Goal: Entertainment & Leisure: Consume media (video, audio)

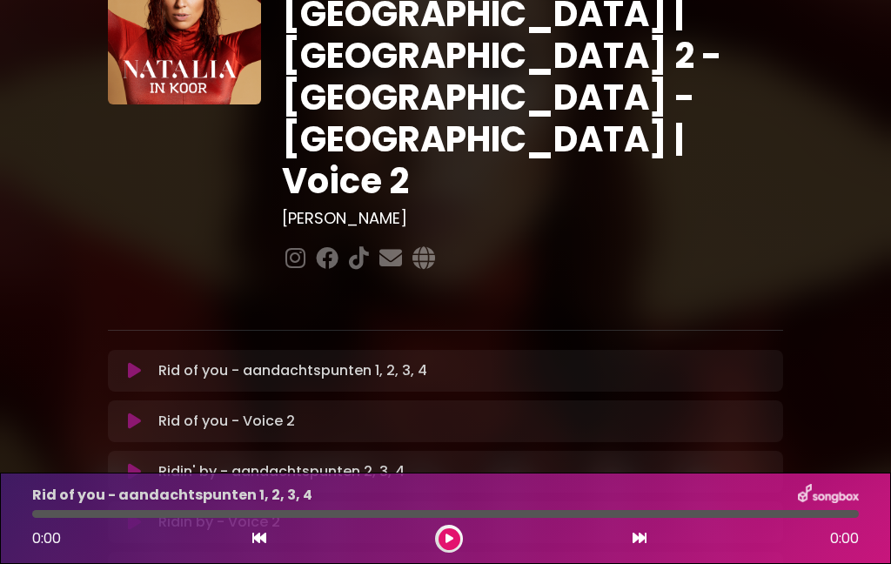
scroll to position [112, 0]
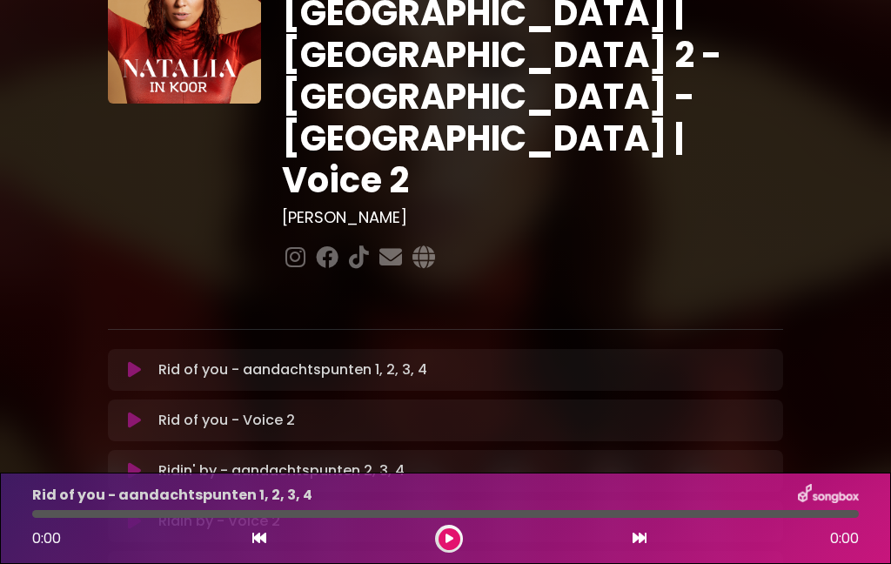
click at [298, 359] on p "Rid of you - aandachtspunten 1, 2, 3, 4 Loading Track..." at bounding box center [292, 369] width 269 height 21
click at [135, 361] on icon at bounding box center [134, 369] width 13 height 17
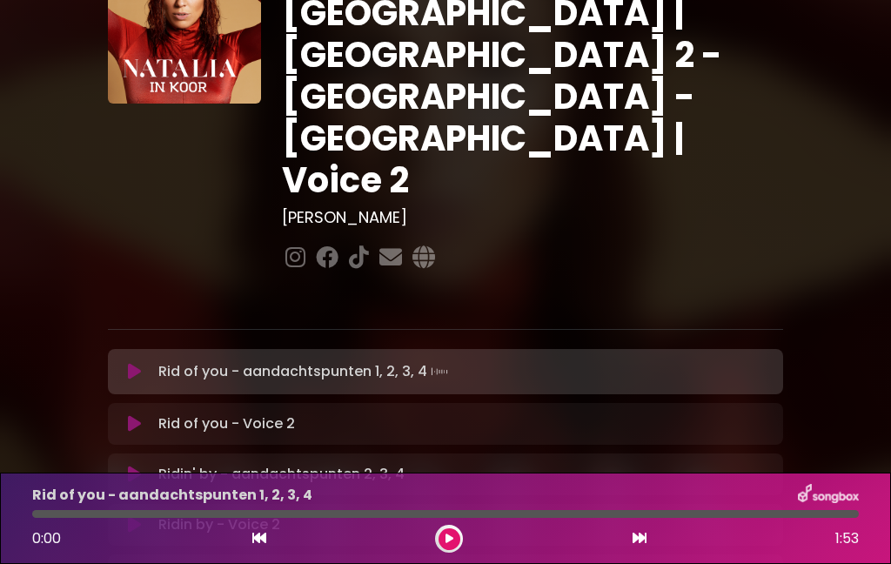
click at [447, 538] on icon at bounding box center [449, 538] width 8 height 10
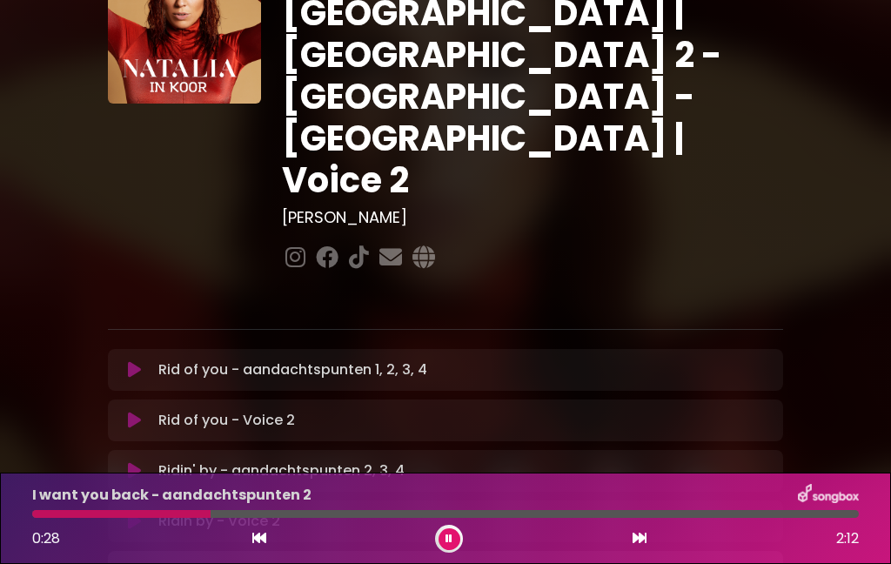
click at [180, 561] on p "I want you back - aandachtspunten 2 Loading Track..." at bounding box center [303, 573] width 291 height 24
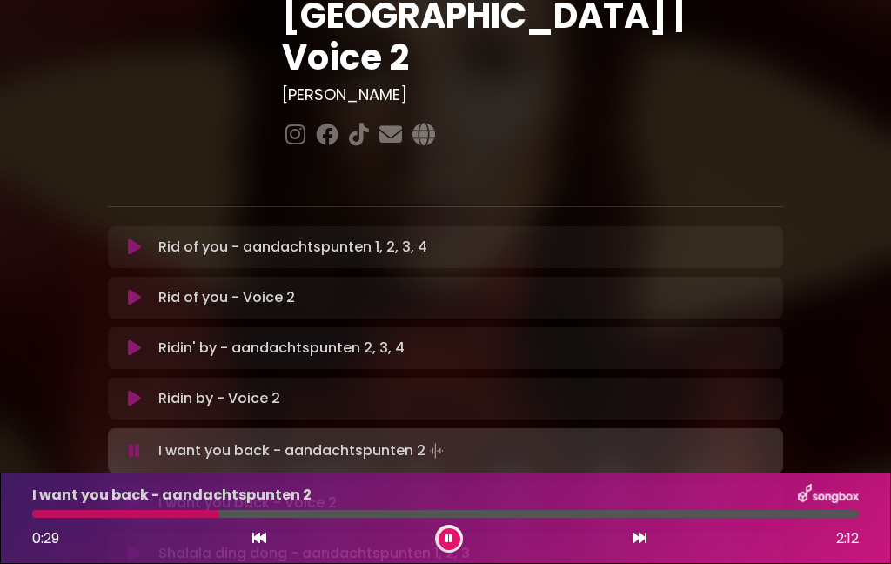
click at [225, 388] on p "Ridin by - Voice 2 Loading Track..." at bounding box center [219, 398] width 122 height 21
click at [129, 390] on icon at bounding box center [134, 398] width 13 height 17
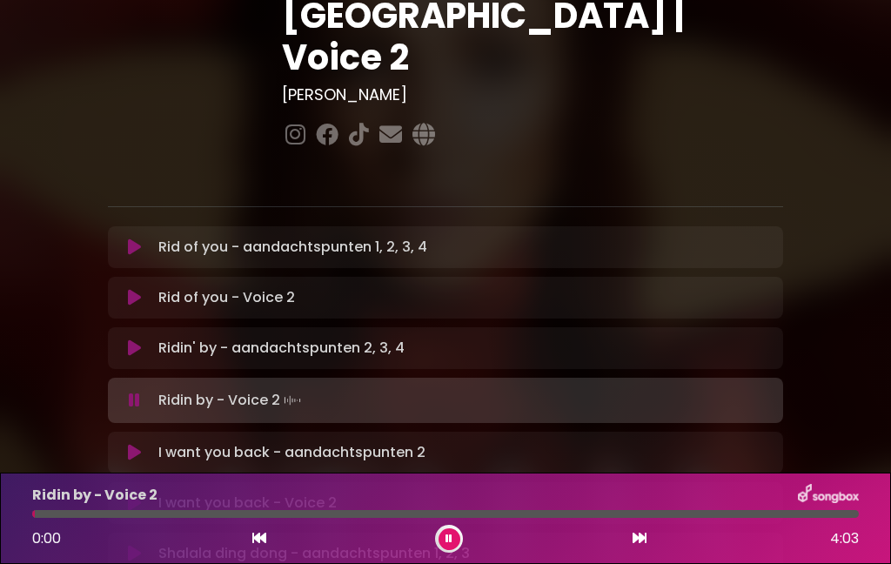
click at [133, 444] on icon at bounding box center [134, 452] width 13 height 17
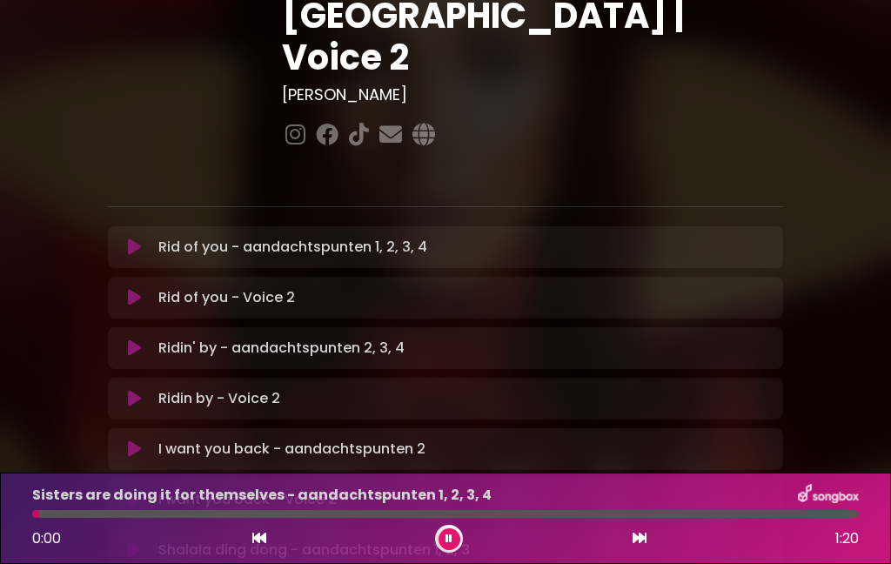
click at [449, 536] on icon at bounding box center [448, 538] width 7 height 10
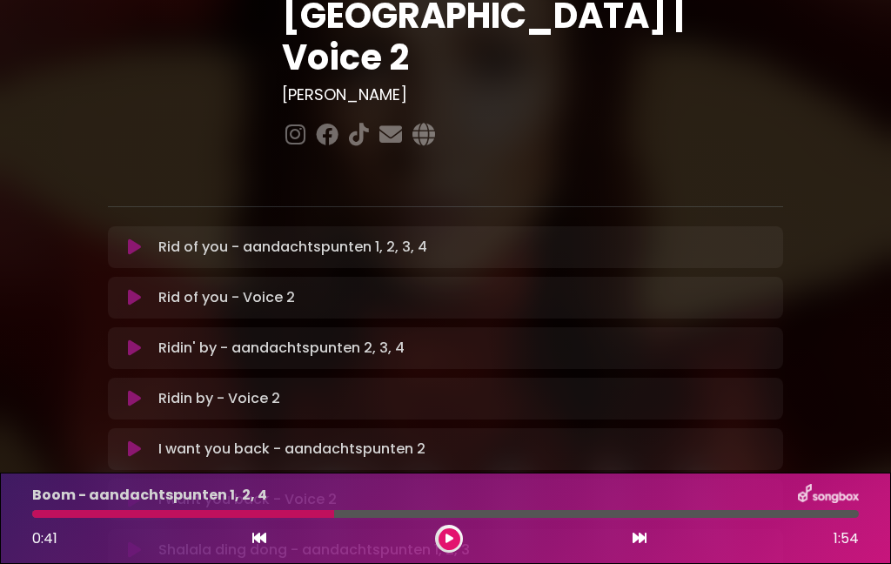
scroll to position [8, 0]
click at [391, 503] on div "Boom - aandachtspunten 1, 2, 4" at bounding box center [445, 495] width 847 height 23
click at [365, 515] on div at bounding box center [445, 514] width 827 height 8
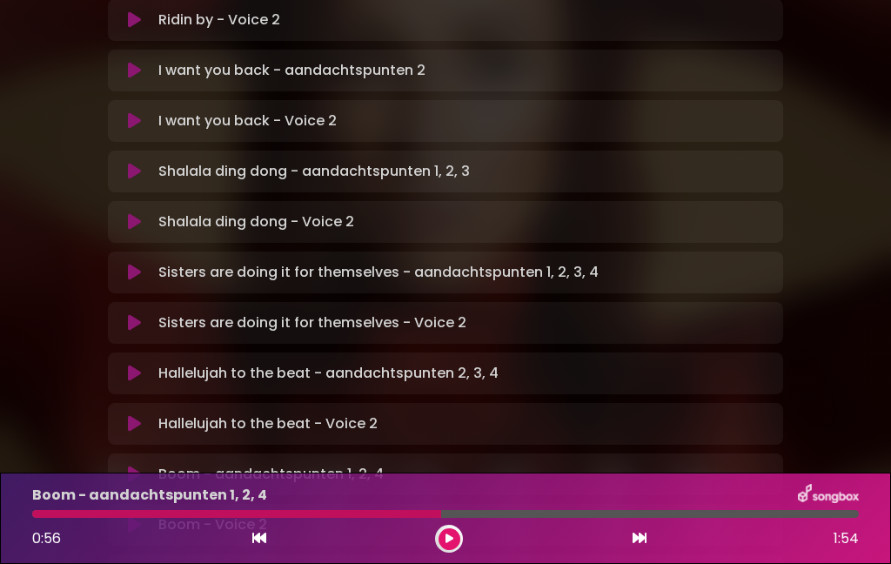
scroll to position [641, 0]
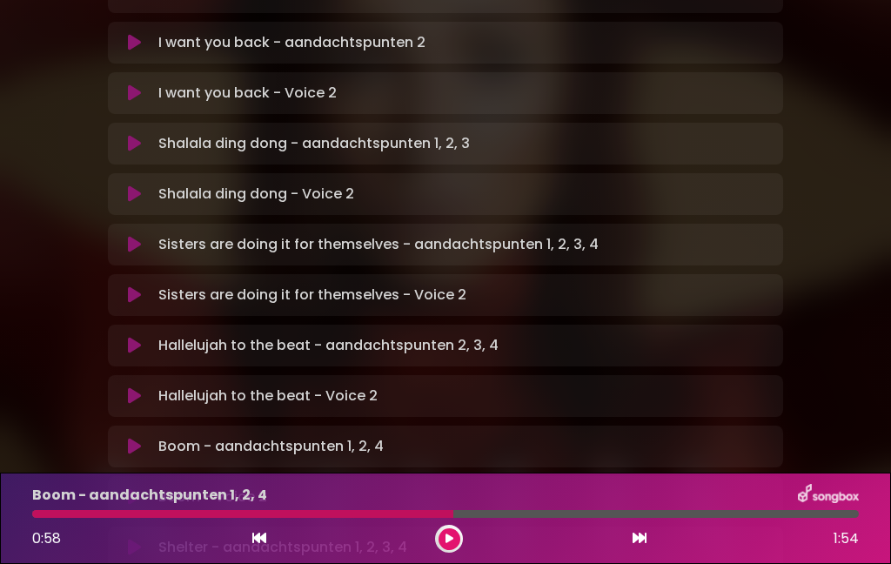
click at [227, 385] on p "Hallelujah to the beat - Voice 2 Loading Track..." at bounding box center [267, 395] width 219 height 21
click at [136, 387] on icon at bounding box center [134, 395] width 13 height 17
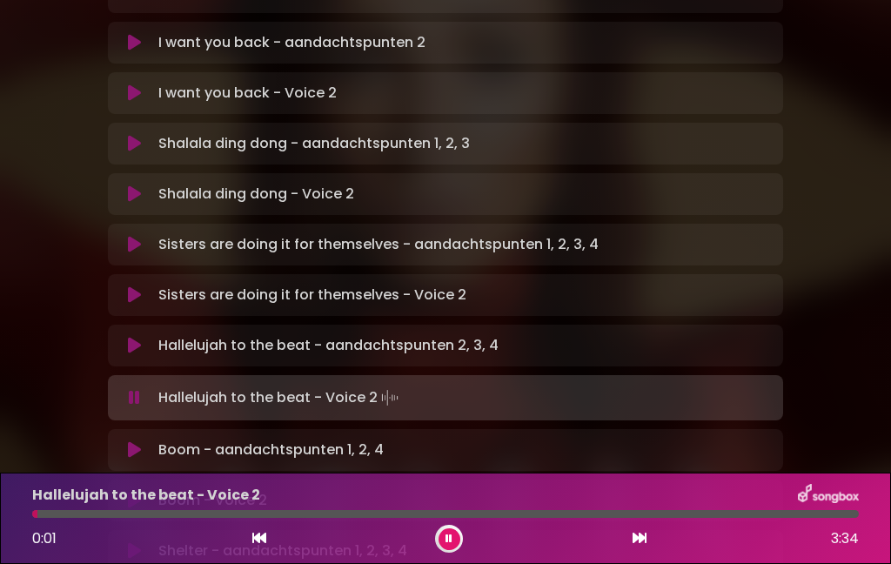
click at [137, 441] on icon at bounding box center [134, 449] width 13 height 17
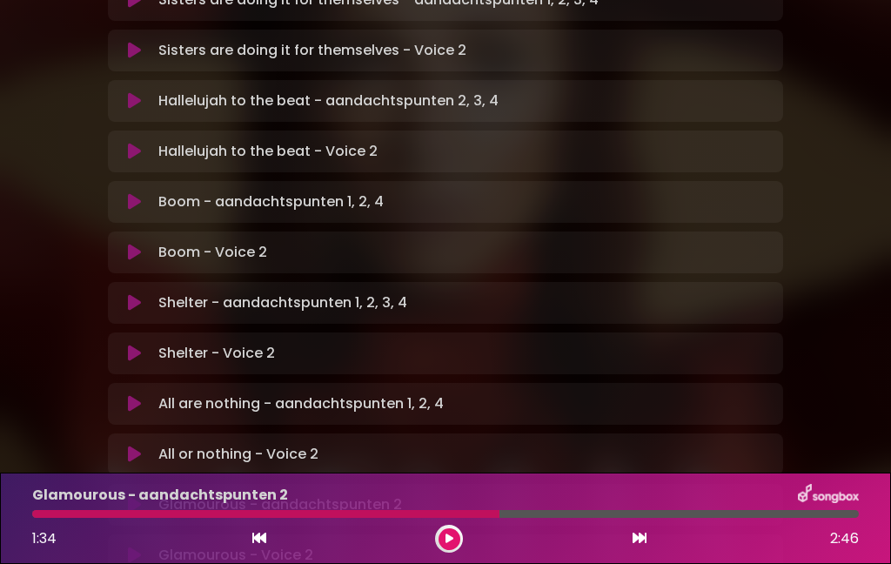
scroll to position [889, 0]
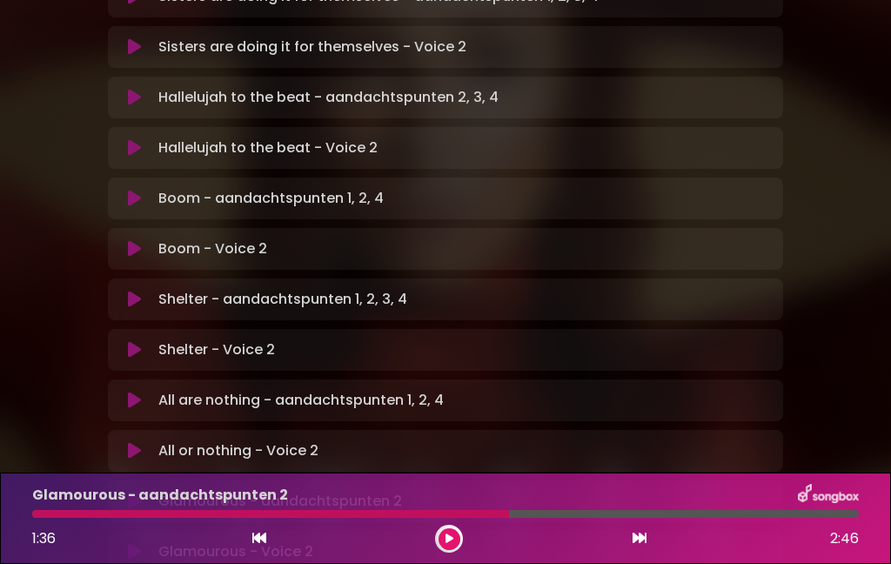
click at [180, 440] on p "All or nothing - Voice 2 Loading Track..." at bounding box center [238, 450] width 160 height 21
click at [129, 442] on icon at bounding box center [134, 450] width 13 height 17
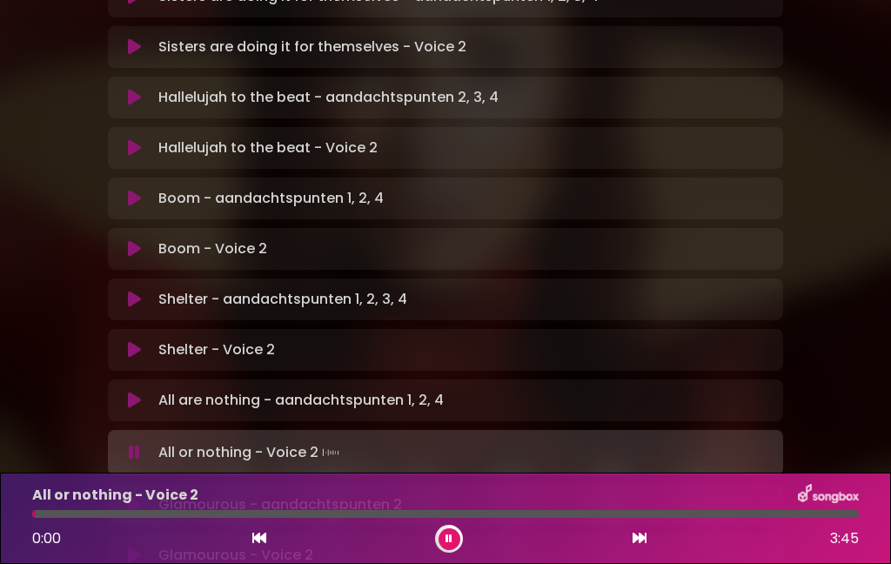
click at [139, 496] on icon at bounding box center [134, 504] width 13 height 17
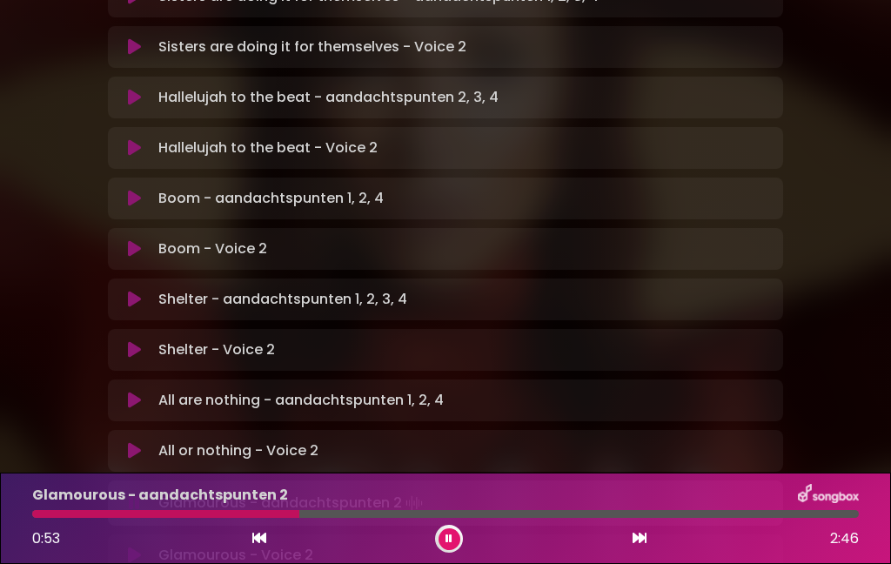
click at [452, 546] on button at bounding box center [450, 539] width 22 height 22
click at [451, 540] on icon at bounding box center [448, 538] width 7 height 10
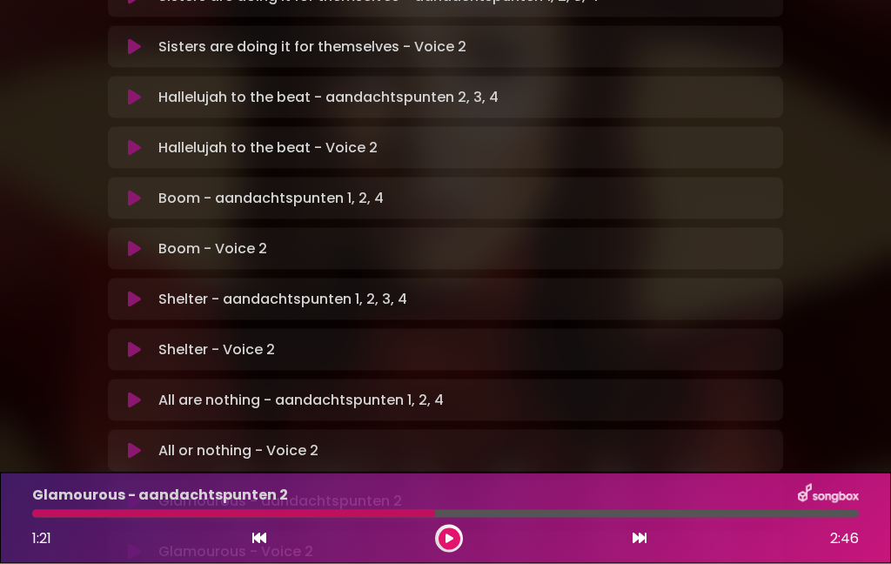
scroll to position [18, 0]
click at [319, 491] on p "Glamourous - aandachtspunten 2 Loading Track..." at bounding box center [280, 501] width 244 height 21
click at [173, 440] on p "All or nothing - Voice 2 Loading Track..." at bounding box center [238, 450] width 160 height 21
click at [137, 442] on icon at bounding box center [134, 450] width 13 height 17
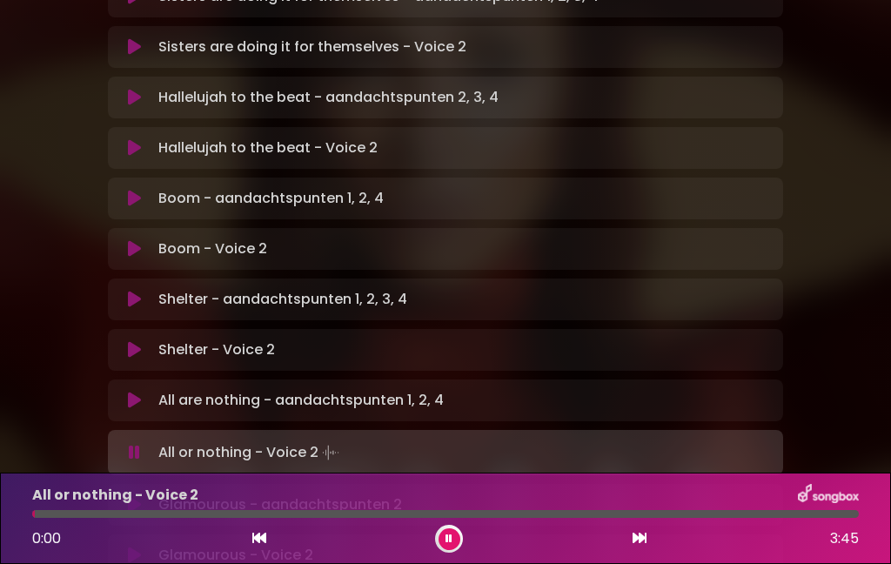
click at [138, 496] on icon at bounding box center [134, 504] width 13 height 17
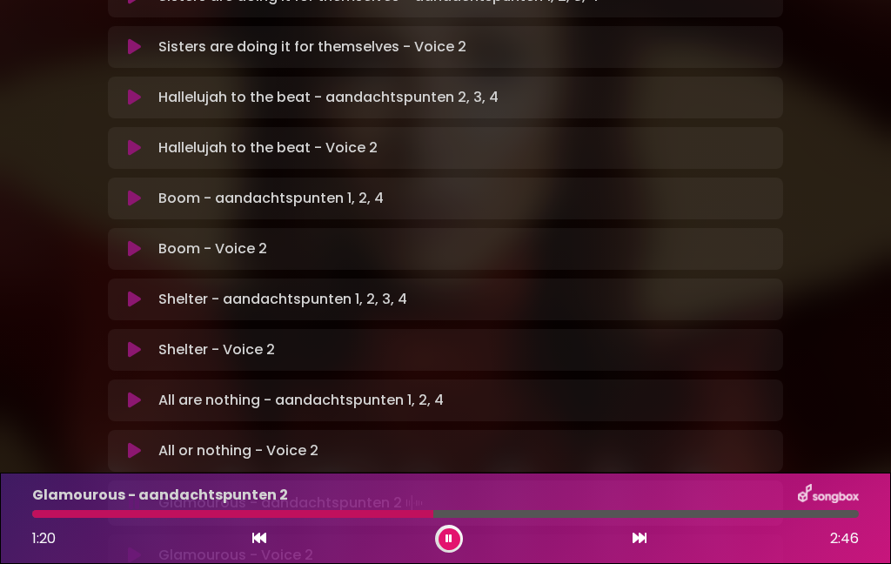
click at [452, 546] on button at bounding box center [450, 539] width 22 height 22
click at [453, 546] on button at bounding box center [450, 539] width 22 height 22
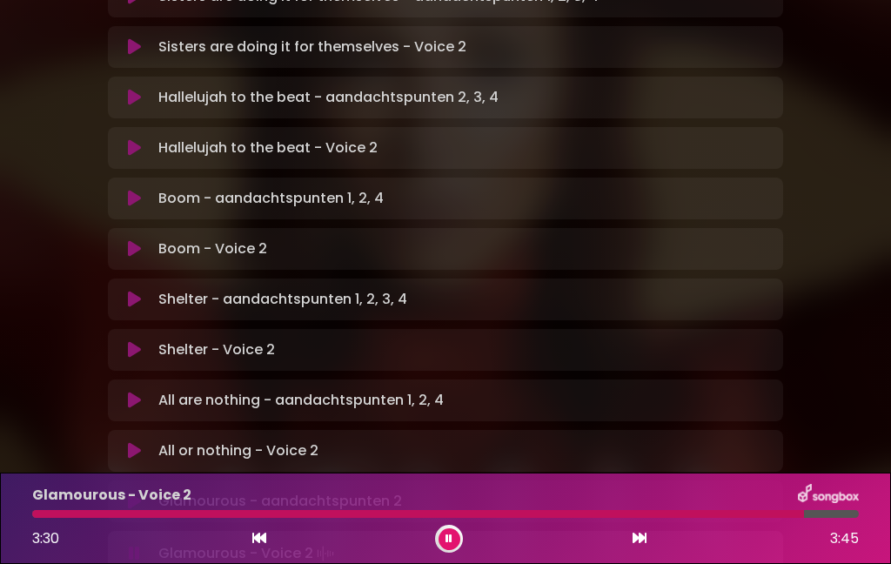
scroll to position [0, 0]
click at [248, 480] on div "Glamourous - aandachtspunten 2 Loading Track... Your Feedback" at bounding box center [445, 501] width 675 height 42
click at [309, 491] on p "Glamourous - aandachtspunten 2 Loading Track..." at bounding box center [280, 501] width 244 height 21
click at [148, 492] on button at bounding box center [134, 500] width 33 height 17
click at [452, 537] on button at bounding box center [450, 539] width 22 height 22
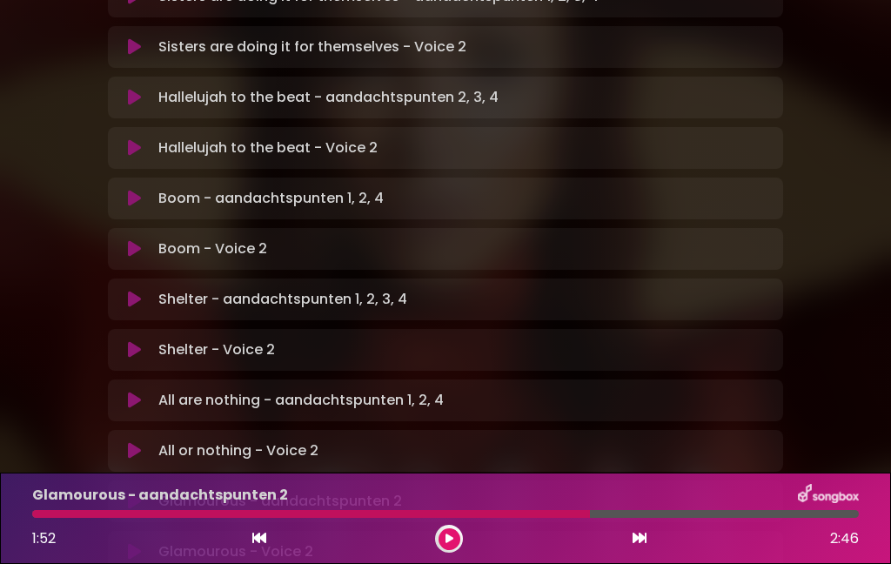
click at [458, 544] on button at bounding box center [450, 539] width 22 height 22
click at [452, 546] on button at bounding box center [450, 539] width 22 height 22
click at [446, 549] on button at bounding box center [450, 539] width 22 height 22
click at [456, 542] on button at bounding box center [450, 539] width 22 height 22
click at [452, 547] on button at bounding box center [450, 539] width 22 height 22
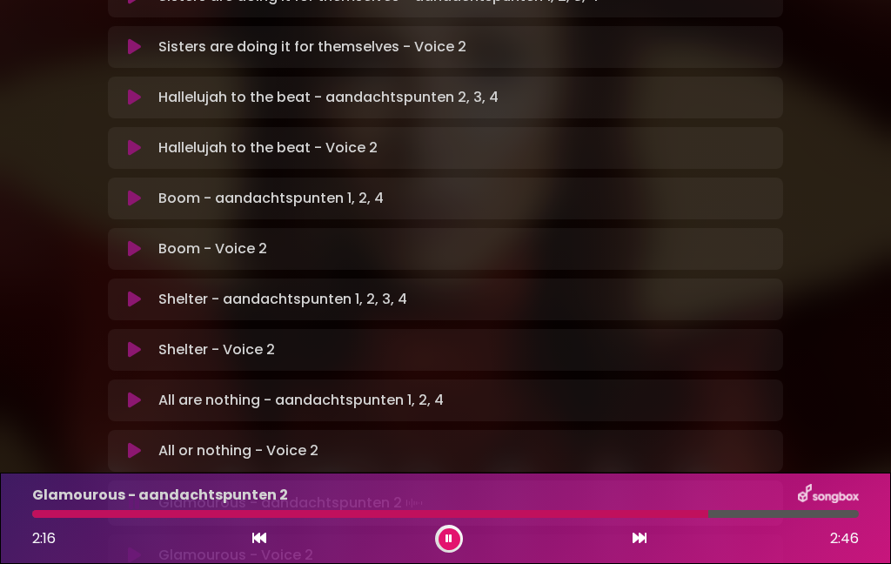
click at [449, 538] on icon at bounding box center [449, 537] width 9 height 11
click at [445, 548] on button at bounding box center [450, 539] width 22 height 22
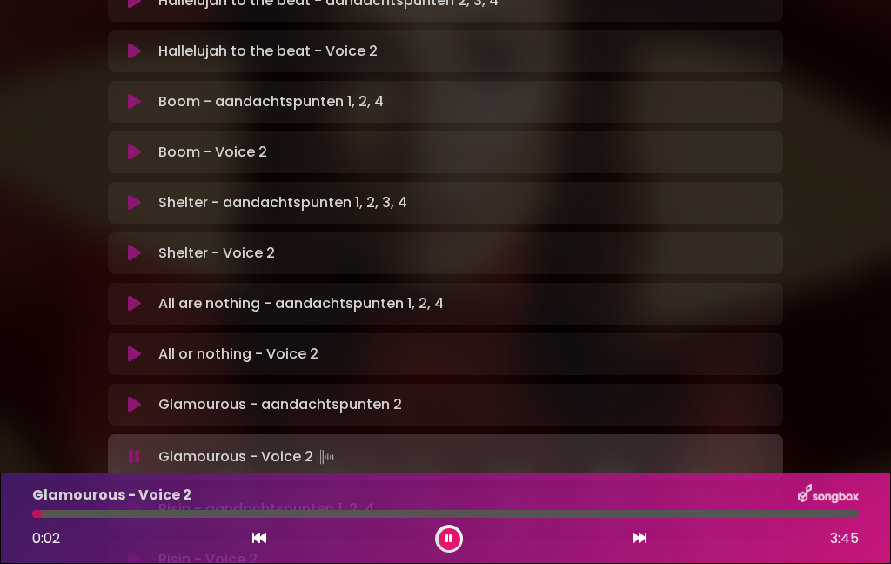
scroll to position [996, 0]
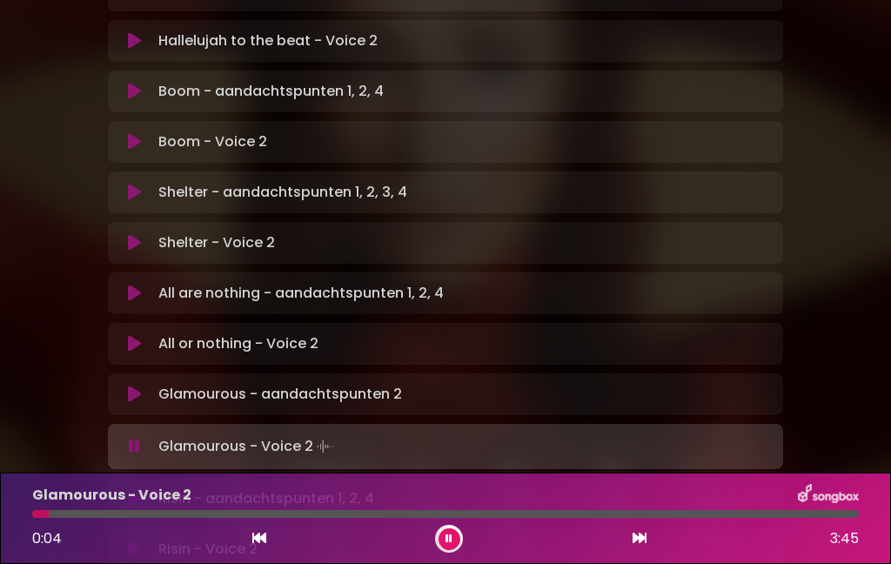
click at [172, 488] on p "Risin - aandachtspunten 1, 2, 4 Loading Track..." at bounding box center [266, 498] width 216 height 21
click at [139, 490] on icon at bounding box center [134, 498] width 13 height 17
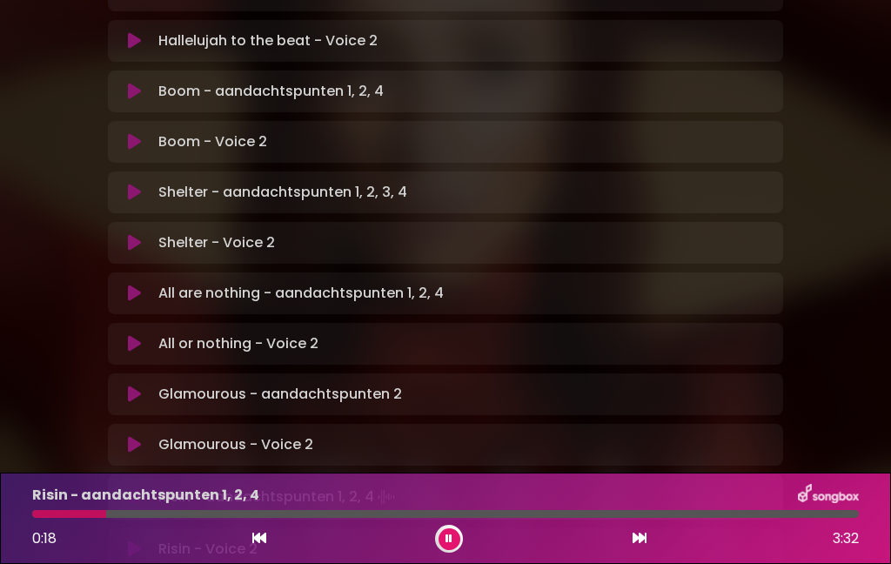
click at [449, 544] on button at bounding box center [450, 539] width 22 height 22
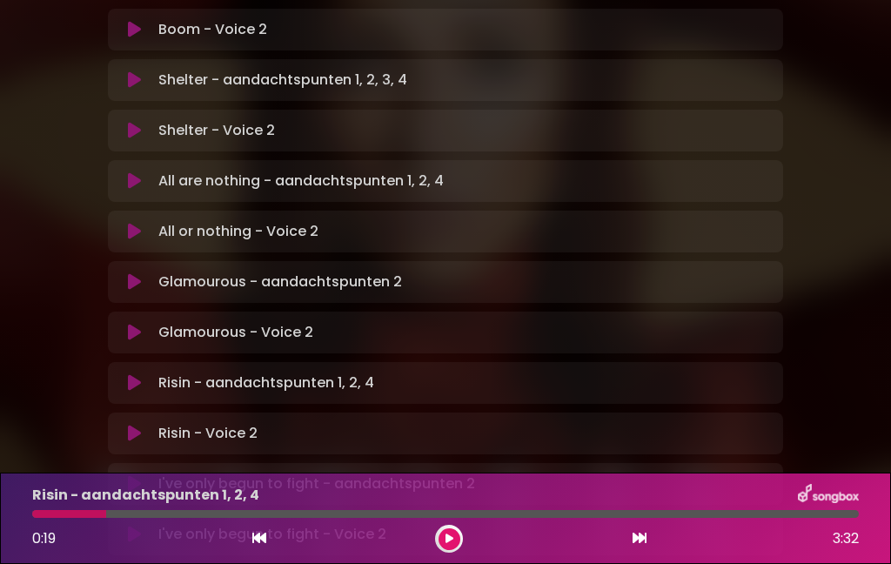
scroll to position [1107, 0]
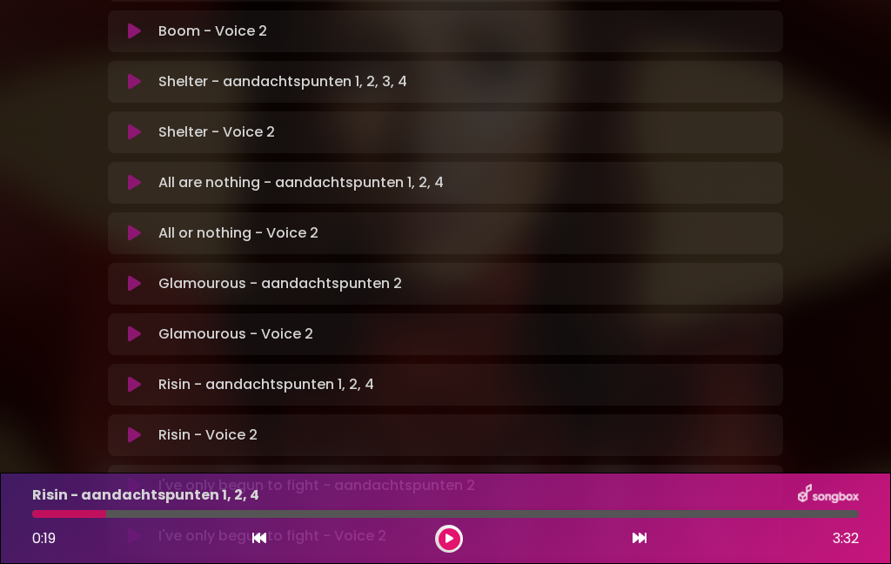
click at [184, 324] on p "Glamourous - Voice 2 Loading Track..." at bounding box center [235, 334] width 155 height 21
click at [144, 325] on button at bounding box center [134, 333] width 33 height 17
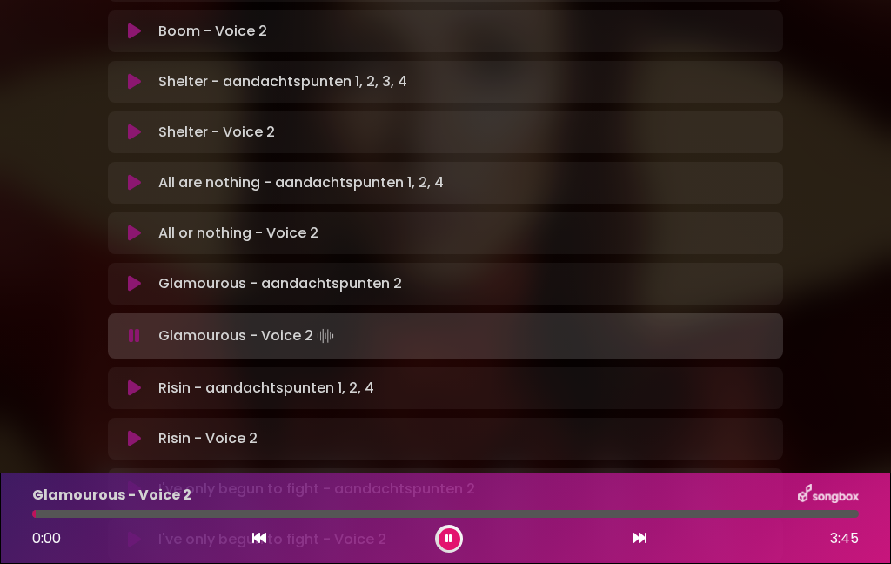
click at [126, 379] on button at bounding box center [134, 387] width 33 height 17
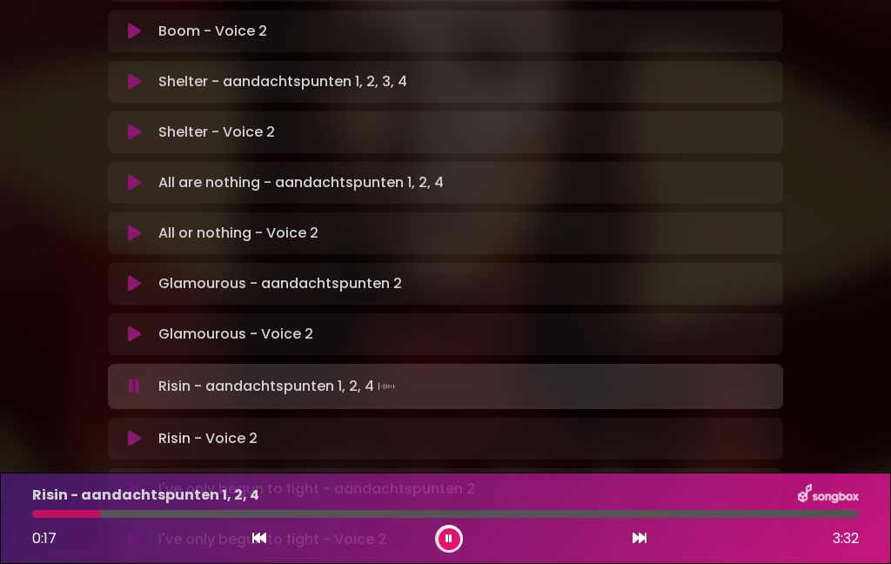
click at [453, 545] on button at bounding box center [450, 539] width 22 height 22
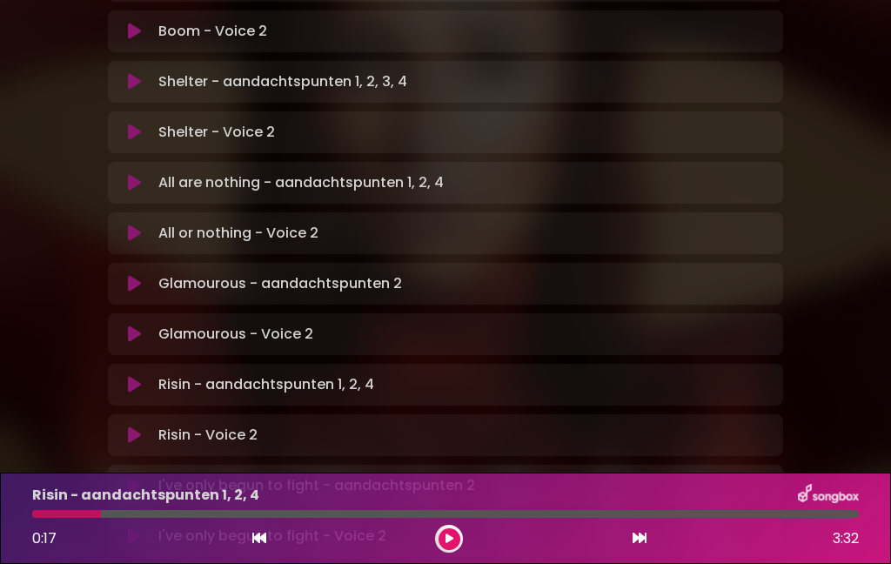
click at [142, 325] on button at bounding box center [134, 333] width 33 height 17
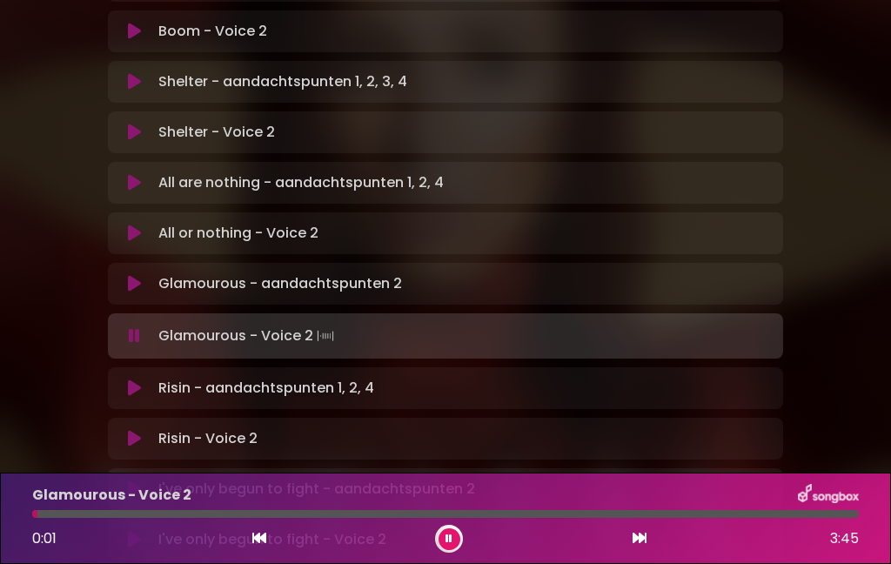
click at [137, 379] on icon at bounding box center [134, 387] width 13 height 17
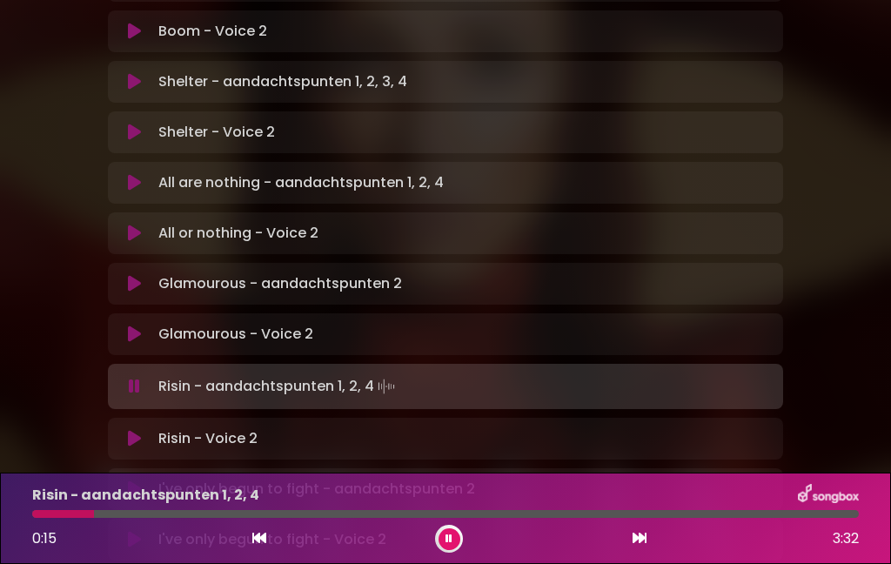
click at [447, 537] on icon at bounding box center [449, 538] width 10 height 12
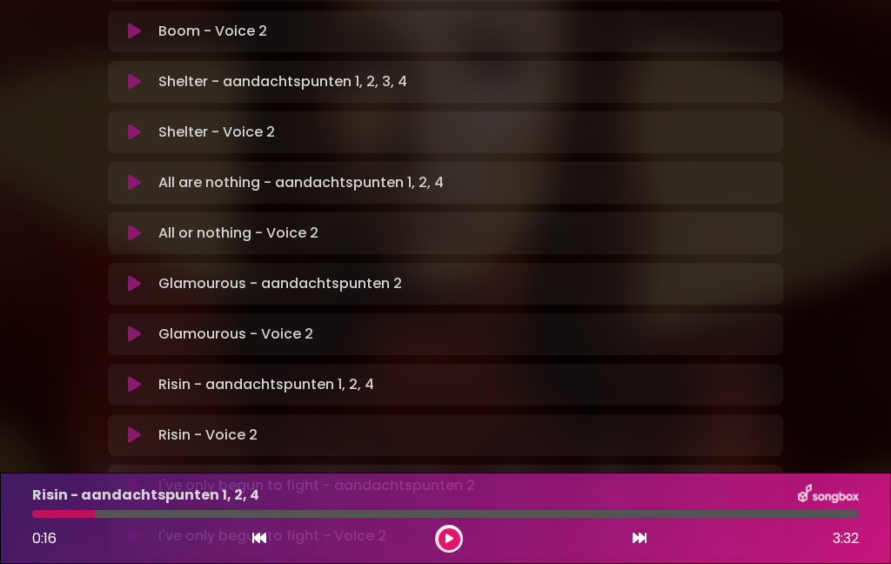
click at [451, 546] on button at bounding box center [450, 539] width 22 height 22
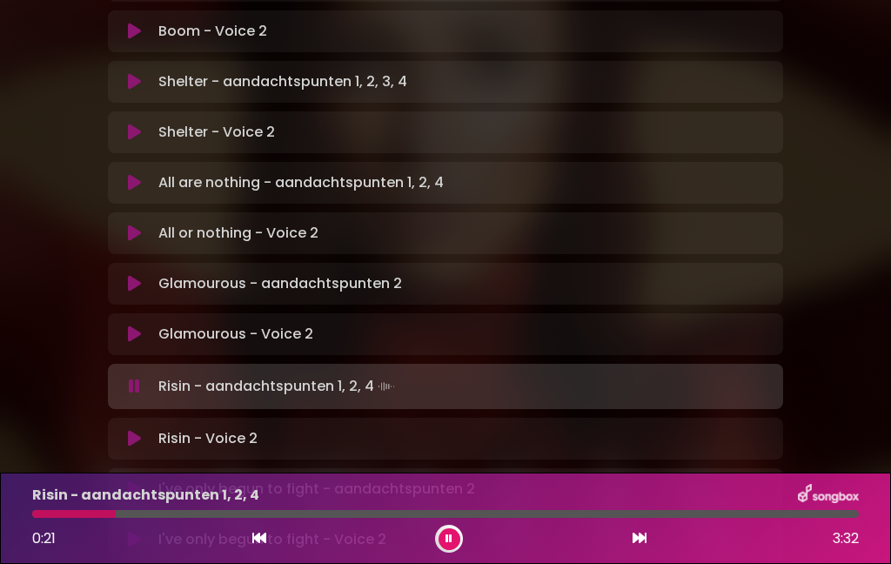
click at [457, 532] on button at bounding box center [450, 539] width 22 height 22
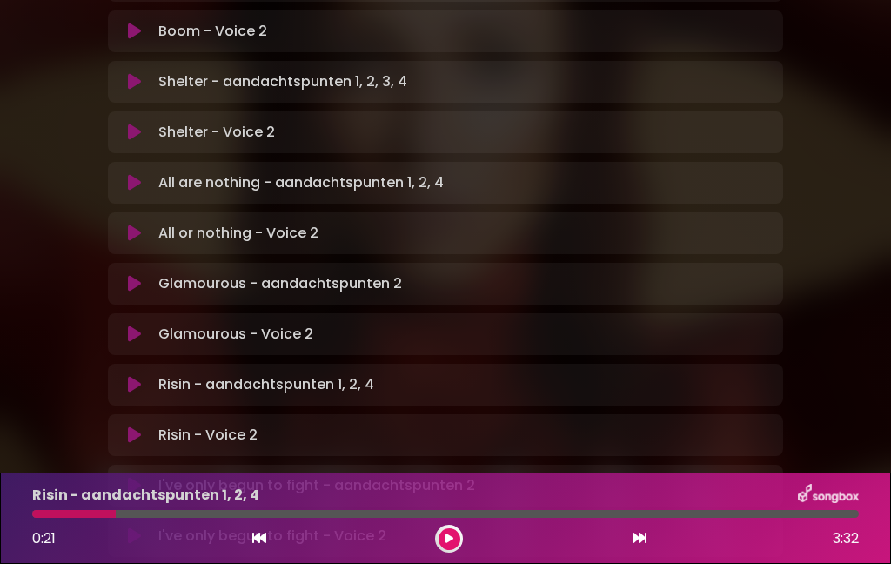
click at [456, 539] on button at bounding box center [450, 539] width 22 height 22
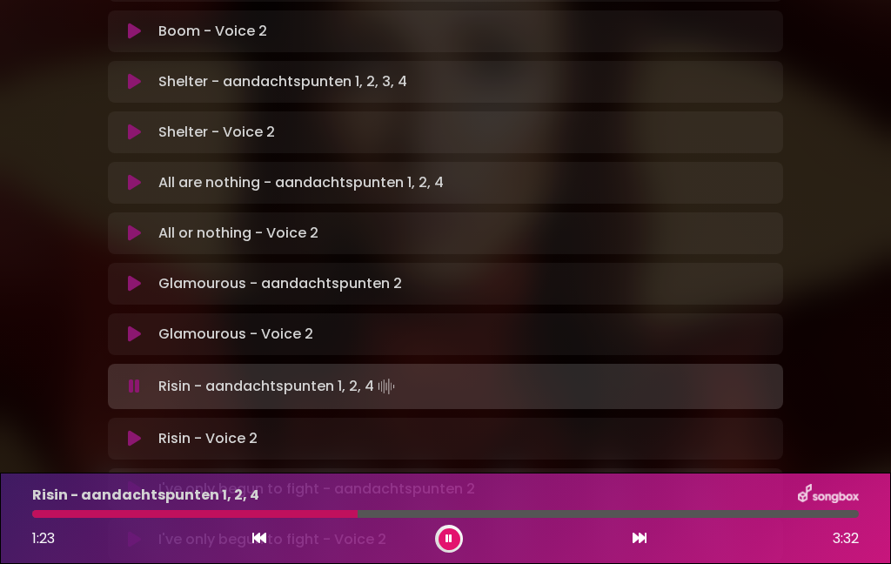
click at [452, 548] on button at bounding box center [450, 539] width 22 height 22
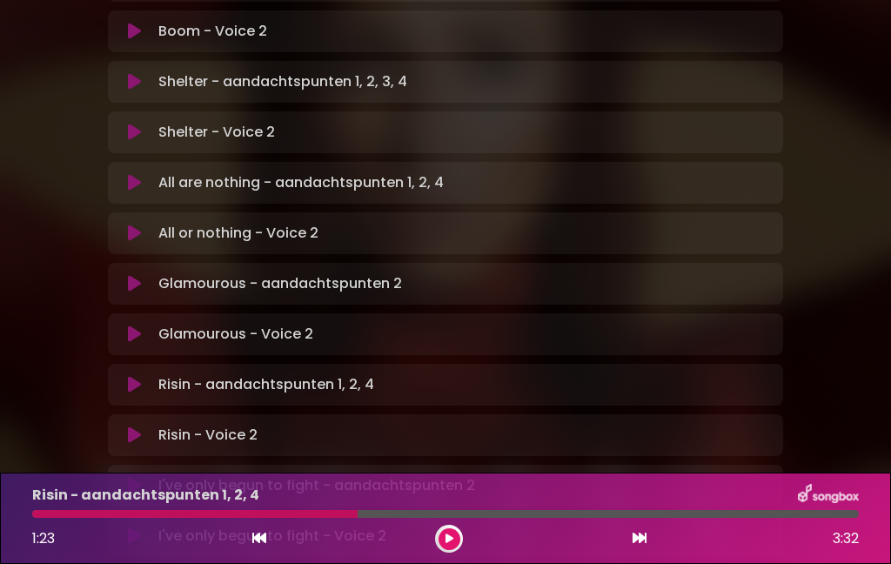
click at [452, 547] on button at bounding box center [450, 539] width 22 height 22
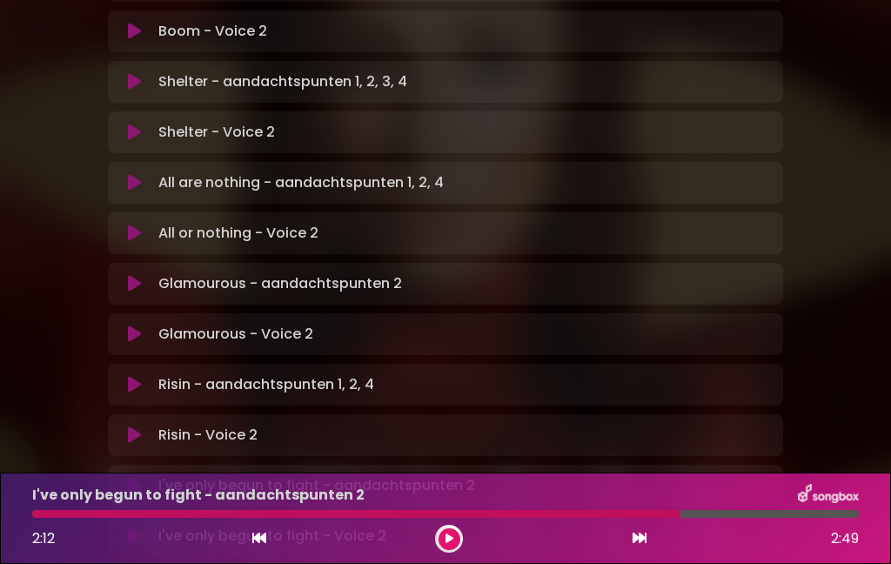
click at [135, 477] on icon at bounding box center [134, 485] width 13 height 17
click at [150, 477] on button at bounding box center [134, 485] width 33 height 17
click at [175, 425] on p "Risin - Voice 2 Loading Track..." at bounding box center [207, 435] width 99 height 21
click at [138, 426] on icon at bounding box center [134, 434] width 13 height 17
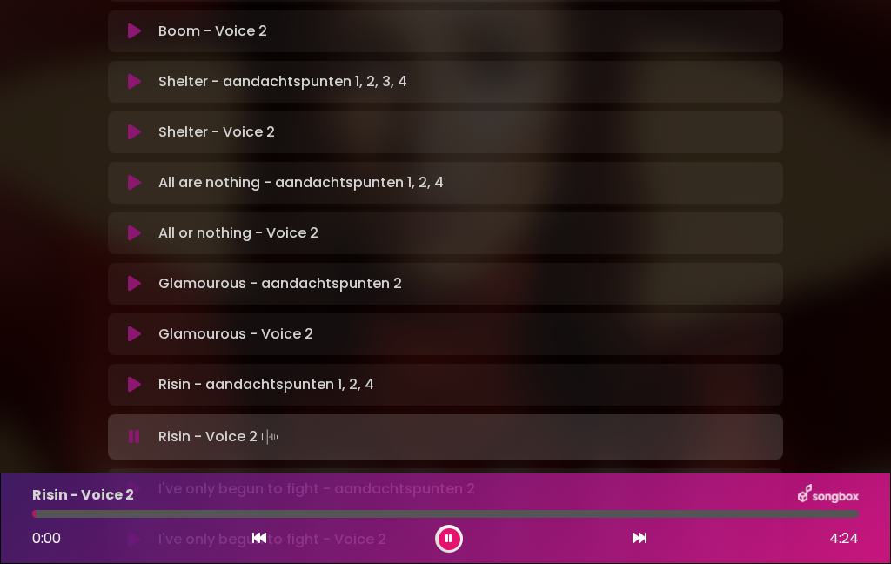
click at [124, 480] on button at bounding box center [134, 488] width 33 height 17
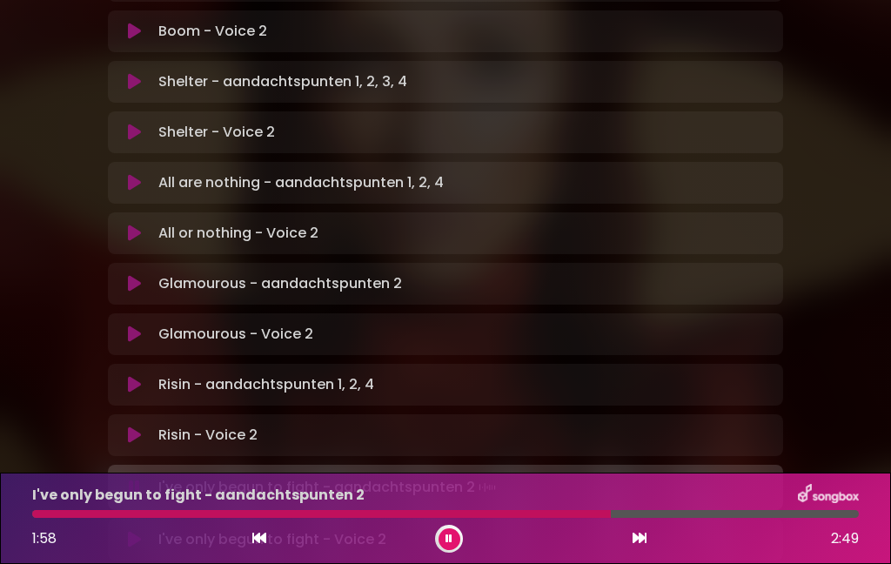
click at [454, 538] on button at bounding box center [450, 539] width 22 height 22
click at [410, 539] on div "1:58 2:49" at bounding box center [445, 539] width 847 height 28
click at [455, 546] on button at bounding box center [450, 539] width 22 height 22
click at [741, 517] on div at bounding box center [445, 514] width 827 height 8
click at [204, 425] on p "Risin - Voice 2 Loading Track..." at bounding box center [207, 435] width 99 height 21
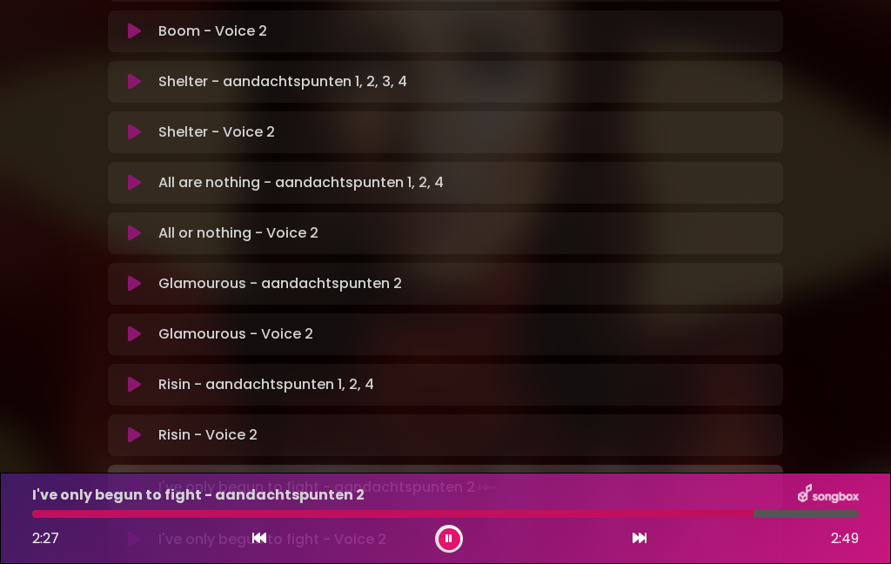
click at [128, 426] on icon at bounding box center [134, 434] width 13 height 17
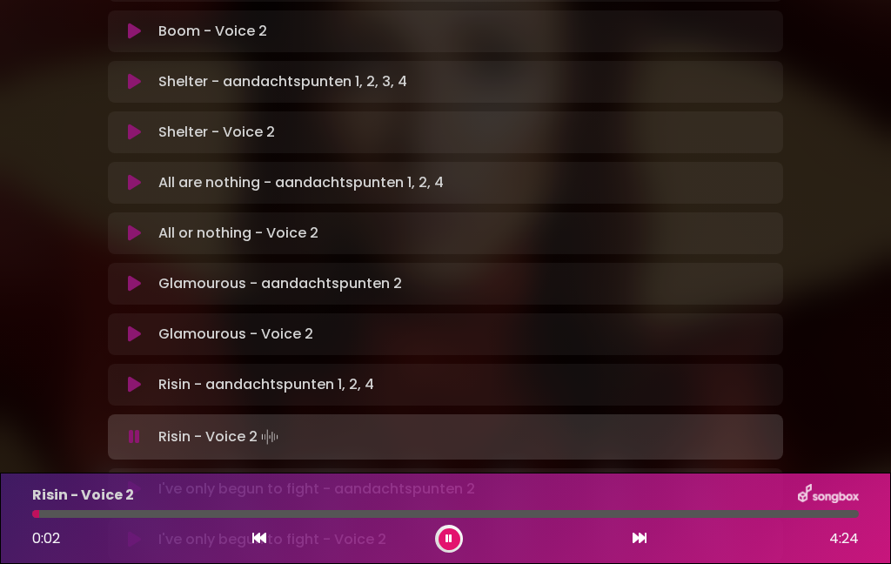
click at [137, 480] on icon at bounding box center [134, 488] width 13 height 17
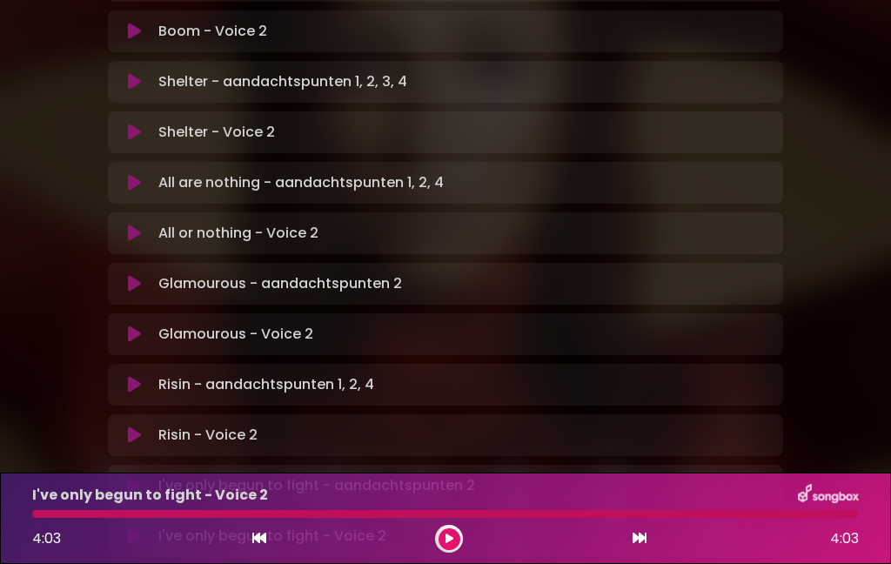
scroll to position [70, 0]
